Goal: Navigation & Orientation: Find specific page/section

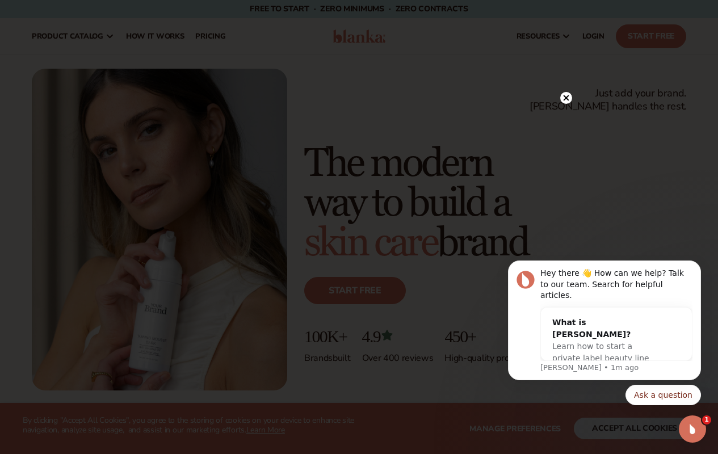
click at [567, 98] on circle at bounding box center [566, 98] width 12 height 12
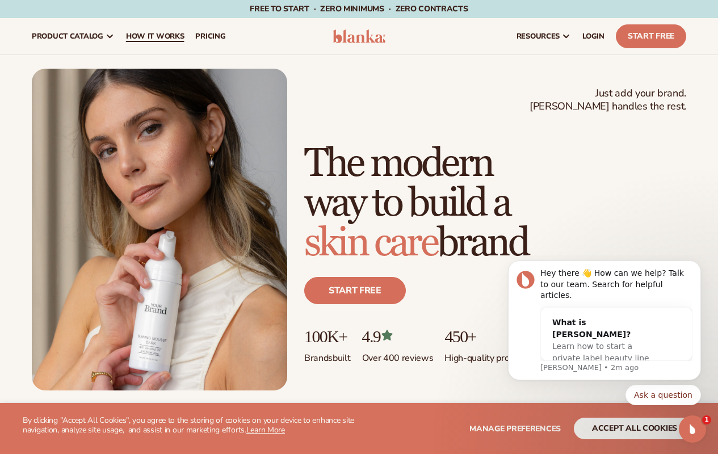
click at [138, 40] on span "How It Works" at bounding box center [155, 36] width 58 height 9
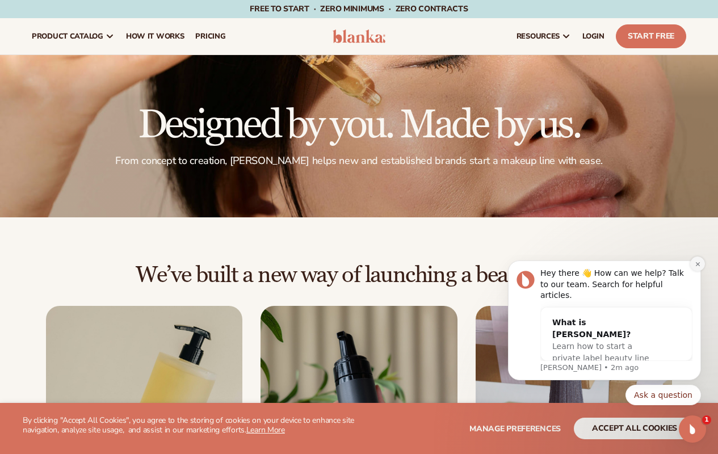
click at [698, 266] on icon "Dismiss notification" at bounding box center [697, 264] width 4 height 4
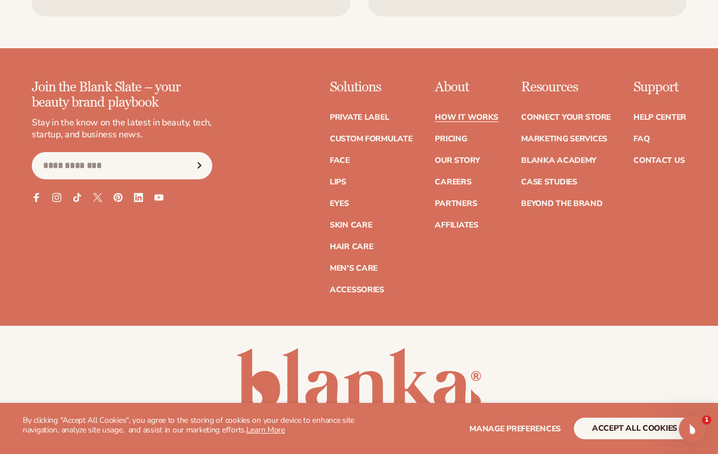
scroll to position [2512, 0]
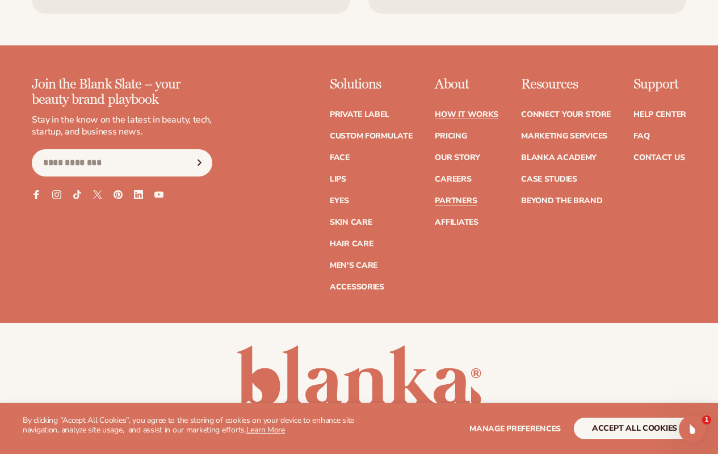
click at [435, 197] on link "Partners" at bounding box center [456, 201] width 42 height 8
click at [435, 219] on link "Affiliates" at bounding box center [456, 223] width 43 height 8
